Goal: Information Seeking & Learning: Understand process/instructions

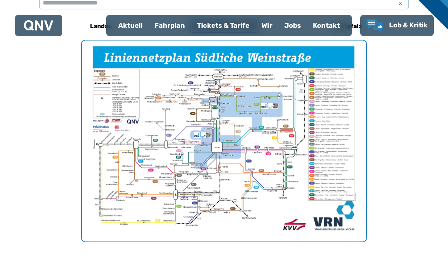
click at [167, 29] on div "Fahrplan" at bounding box center [169, 25] width 42 height 19
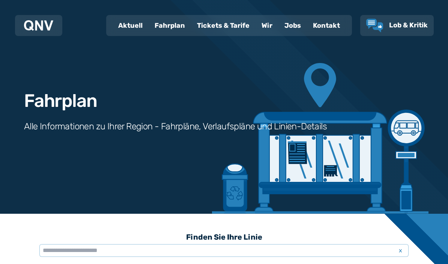
click at [172, 33] on div "Fahrplan" at bounding box center [169, 25] width 42 height 19
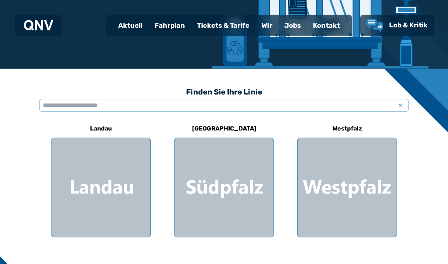
scroll to position [145, 0]
click at [241, 190] on div at bounding box center [223, 187] width 99 height 99
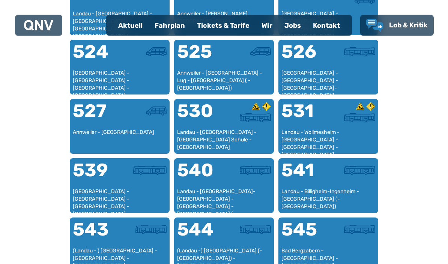
scroll to position [593, 0]
click at [210, 198] on div "Landau - [GEOGRAPHIC_DATA]-[GEOGRAPHIC_DATA] - [GEOGRAPHIC_DATA] - [GEOGRAPHIC_…" at bounding box center [224, 199] width 94 height 22
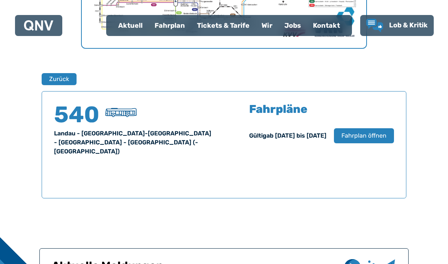
scroll to position [494, 0]
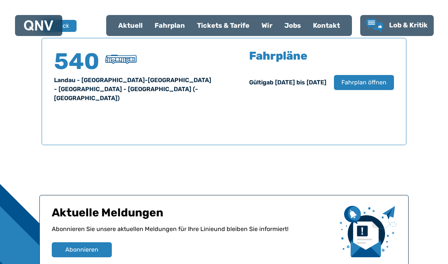
click at [358, 85] on span "Fahrplan öffnen" at bounding box center [363, 82] width 45 height 9
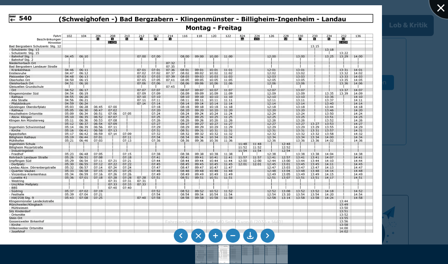
click at [439, 4] on div at bounding box center [447, -1] width 37 height 37
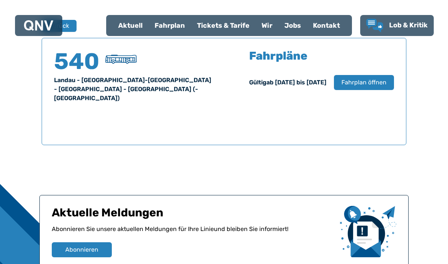
click at [369, 83] on span "Fahrplan öffnen" at bounding box center [363, 82] width 45 height 9
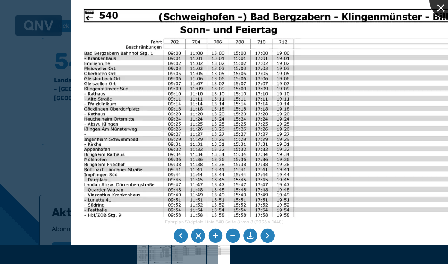
click at [439, 8] on div at bounding box center [447, -1] width 37 height 37
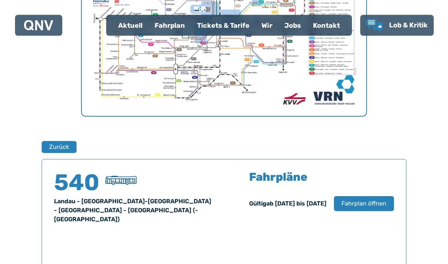
scroll to position [373, 0]
click at [55, 145] on button "Zurück" at bounding box center [59, 147] width 35 height 12
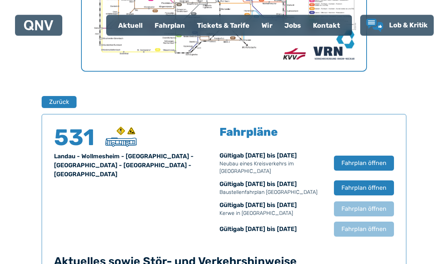
scroll to position [418, 0]
click at [366, 189] on span "Fahrplan öffnen" at bounding box center [363, 187] width 45 height 9
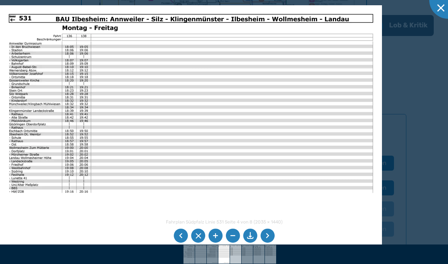
click at [372, 180] on div at bounding box center [224, 132] width 448 height 264
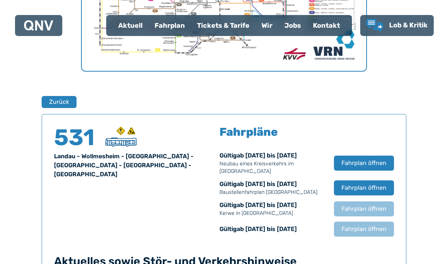
click at [368, 189] on span "Fahrplan öffnen" at bounding box center [363, 187] width 45 height 9
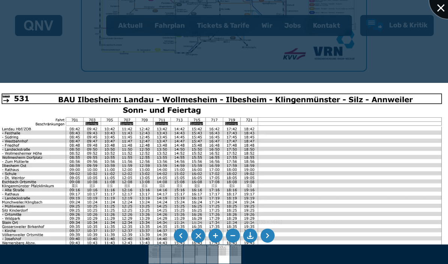
click at [437, 9] on div at bounding box center [447, -1] width 37 height 37
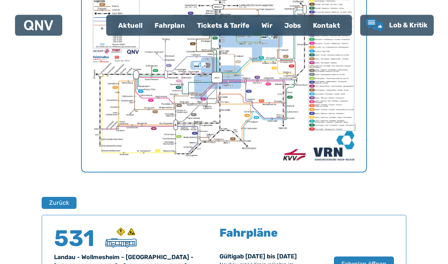
scroll to position [317, 0]
